Goal: Find specific page/section: Find specific page/section

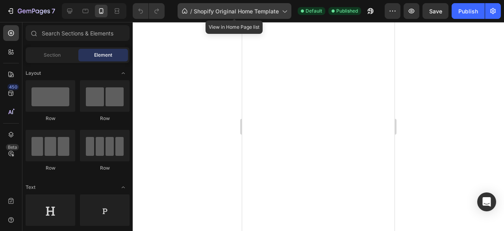
click at [206, 10] on span "Shopify Original Home Template" at bounding box center [236, 11] width 85 height 8
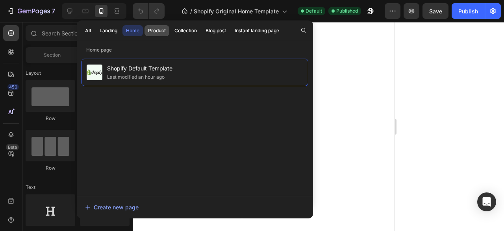
click at [159, 32] on div "Product" at bounding box center [157, 30] width 18 height 7
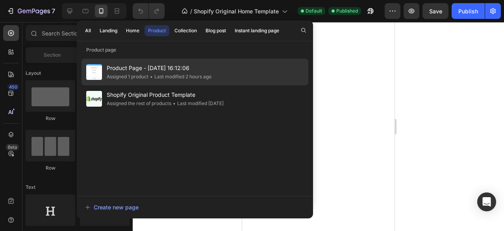
click at [134, 75] on div "Assigned 1 product" at bounding box center [128, 77] width 42 height 8
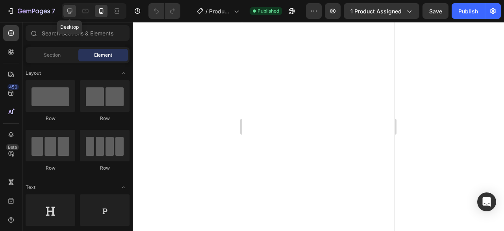
click at [69, 11] on icon at bounding box center [70, 11] width 8 height 8
click at [102, 28] on input "text" at bounding box center [78, 33] width 104 height 16
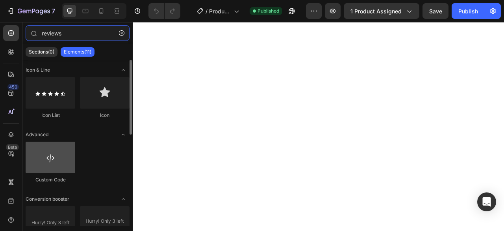
type input "reviews"
